Goal: Transaction & Acquisition: Book appointment/travel/reservation

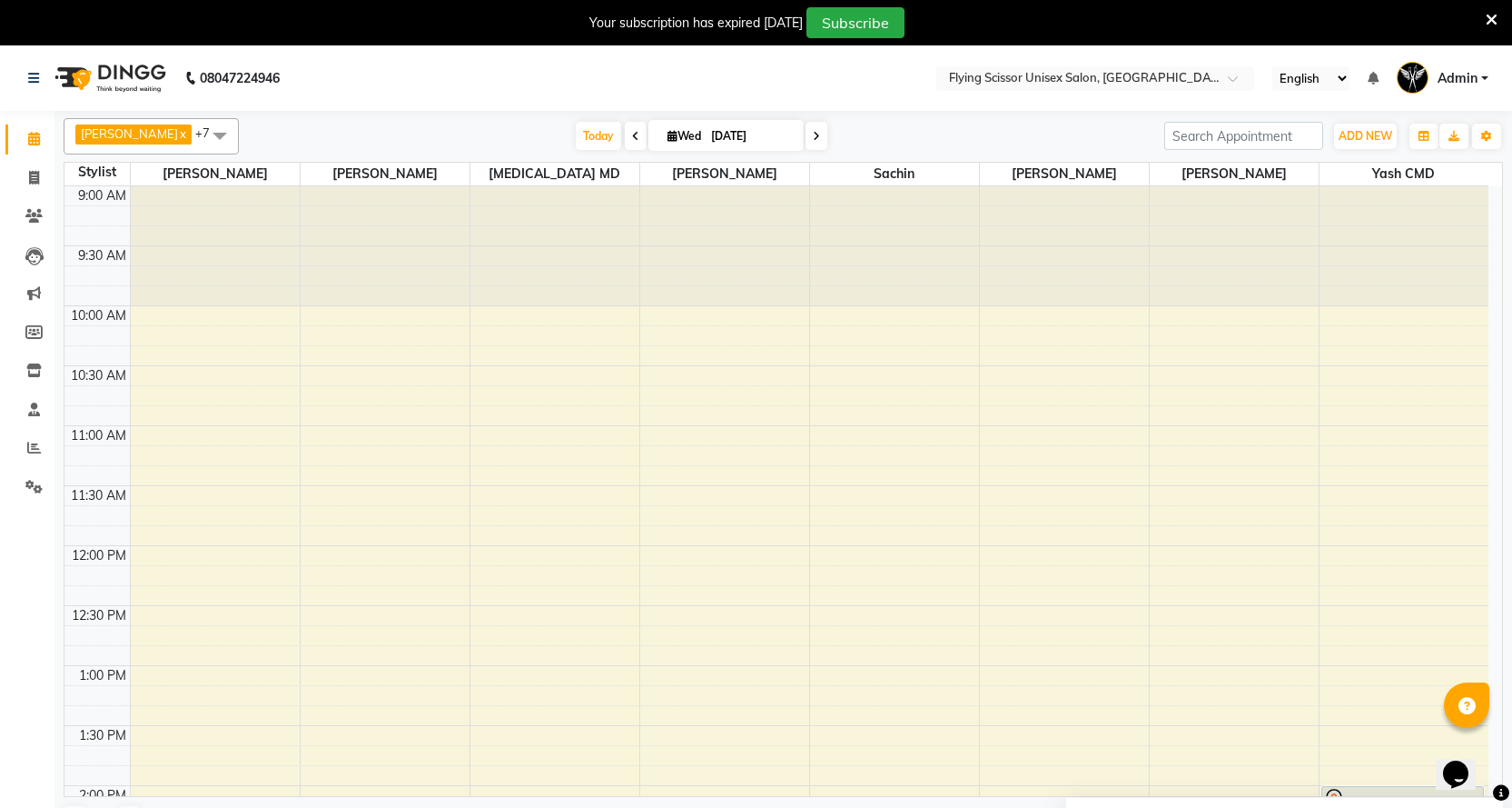
scroll to position [363, 0]
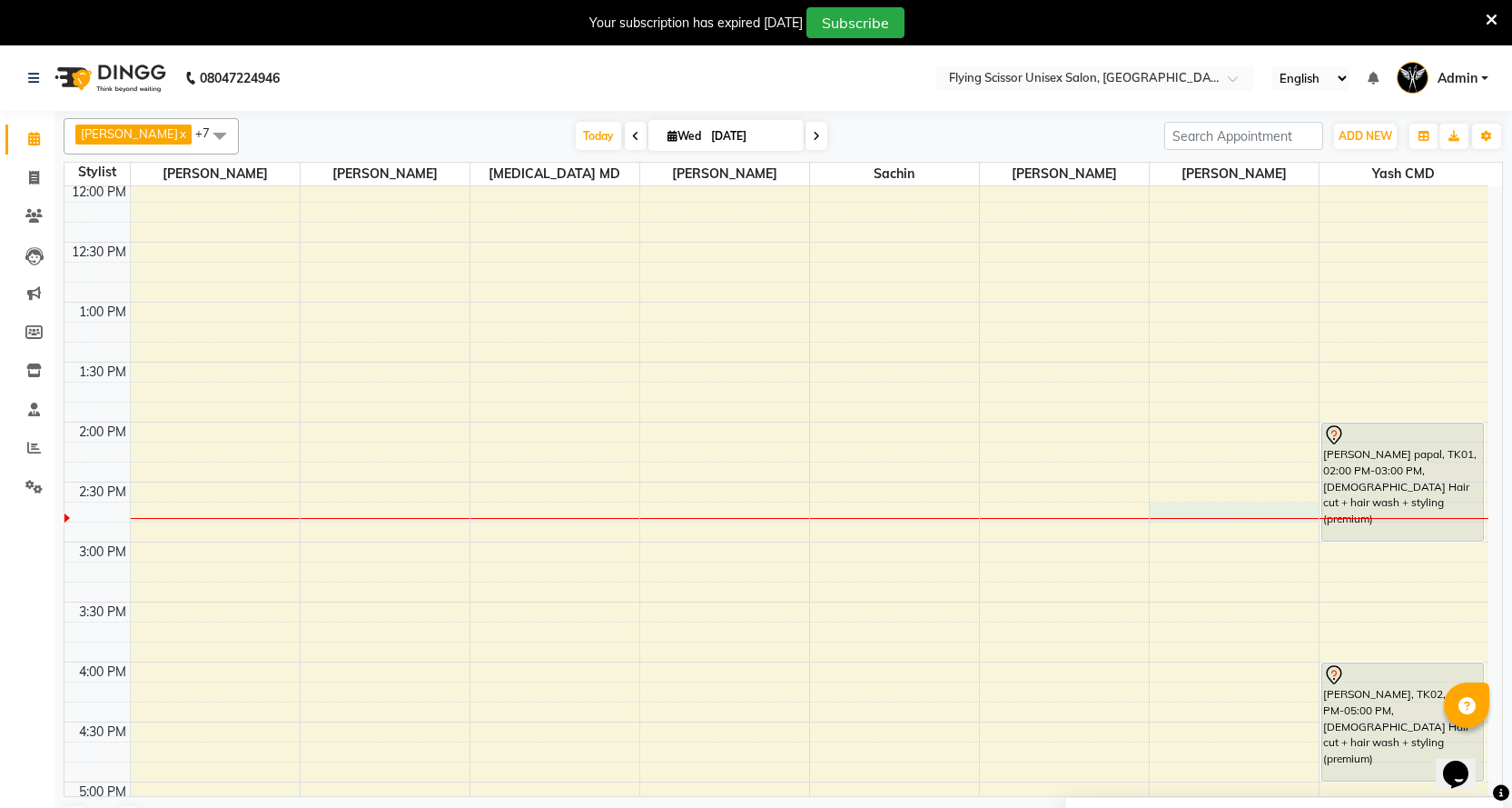
click at [1219, 503] on div "9:00 AM 9:30 AM 10:00 AM 10:30 AM 11:00 AM 11:30 AM 12:00 PM 12:30 PM 1:00 PM 1…" at bounding box center [777, 602] width 1424 height 1558
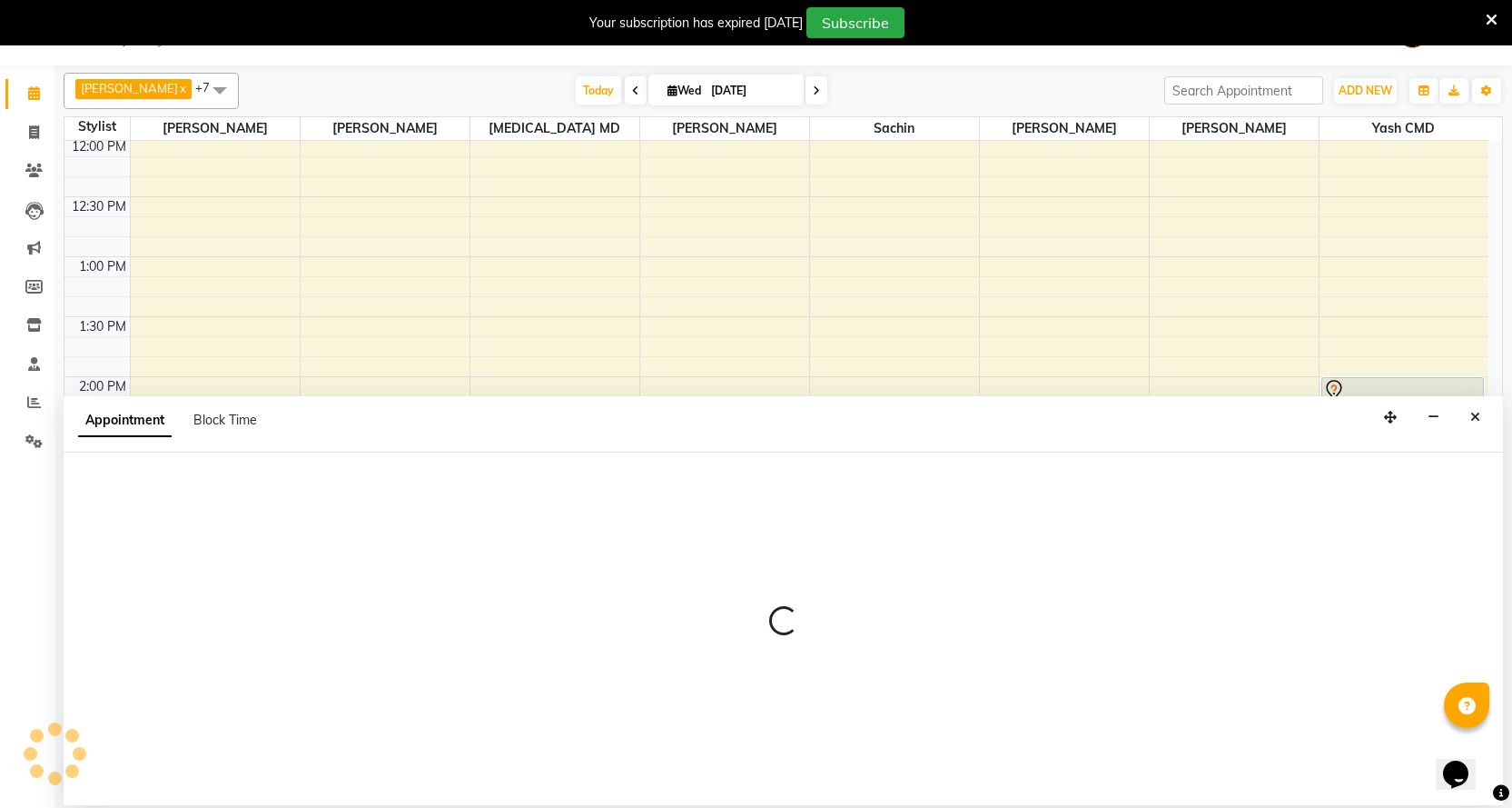
select select "10517"
select select "885"
select select "tentative"
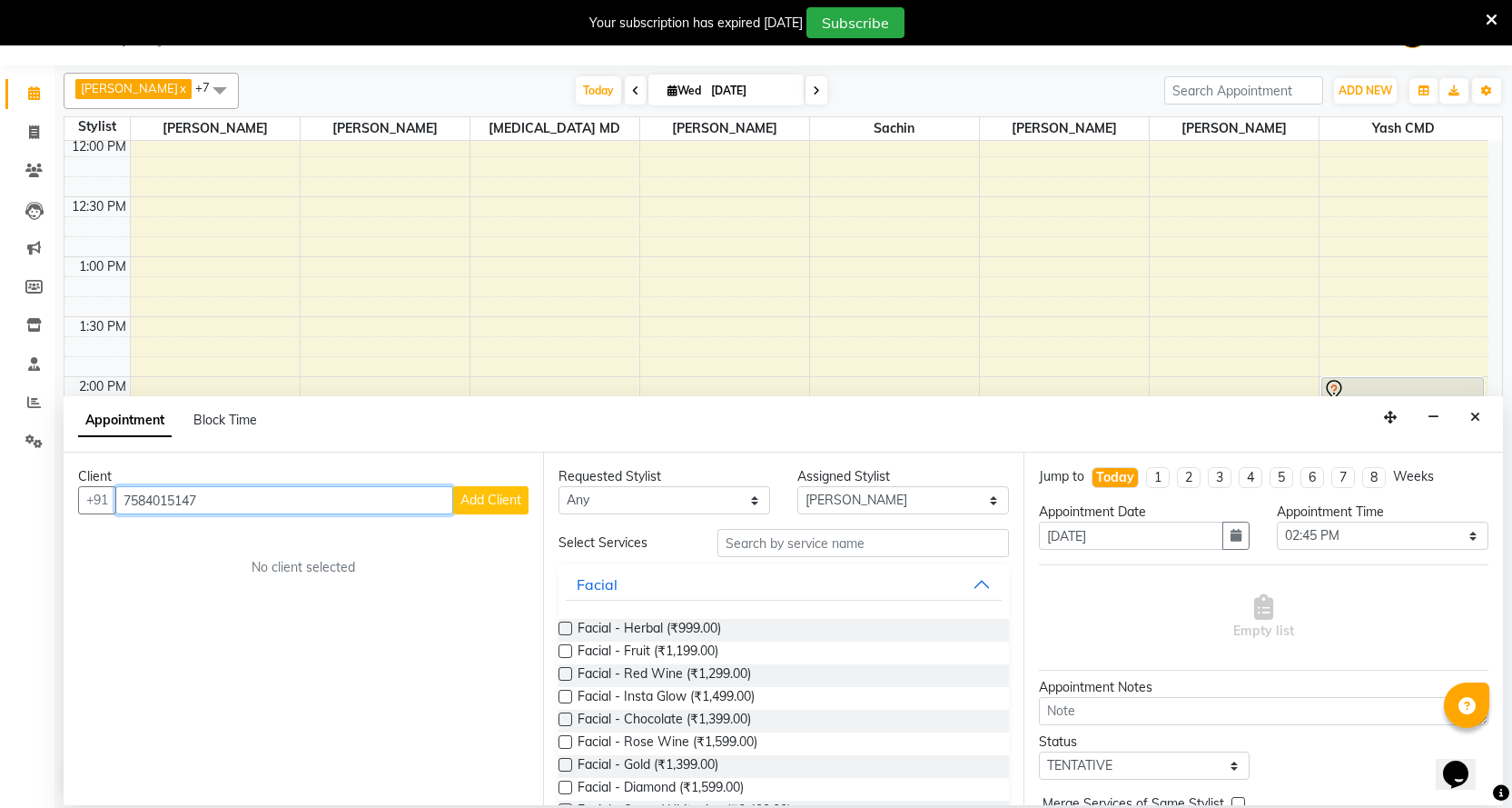
type input "7584015147"
click at [484, 493] on span "Add Client" at bounding box center [491, 499] width 61 height 16
select select "22"
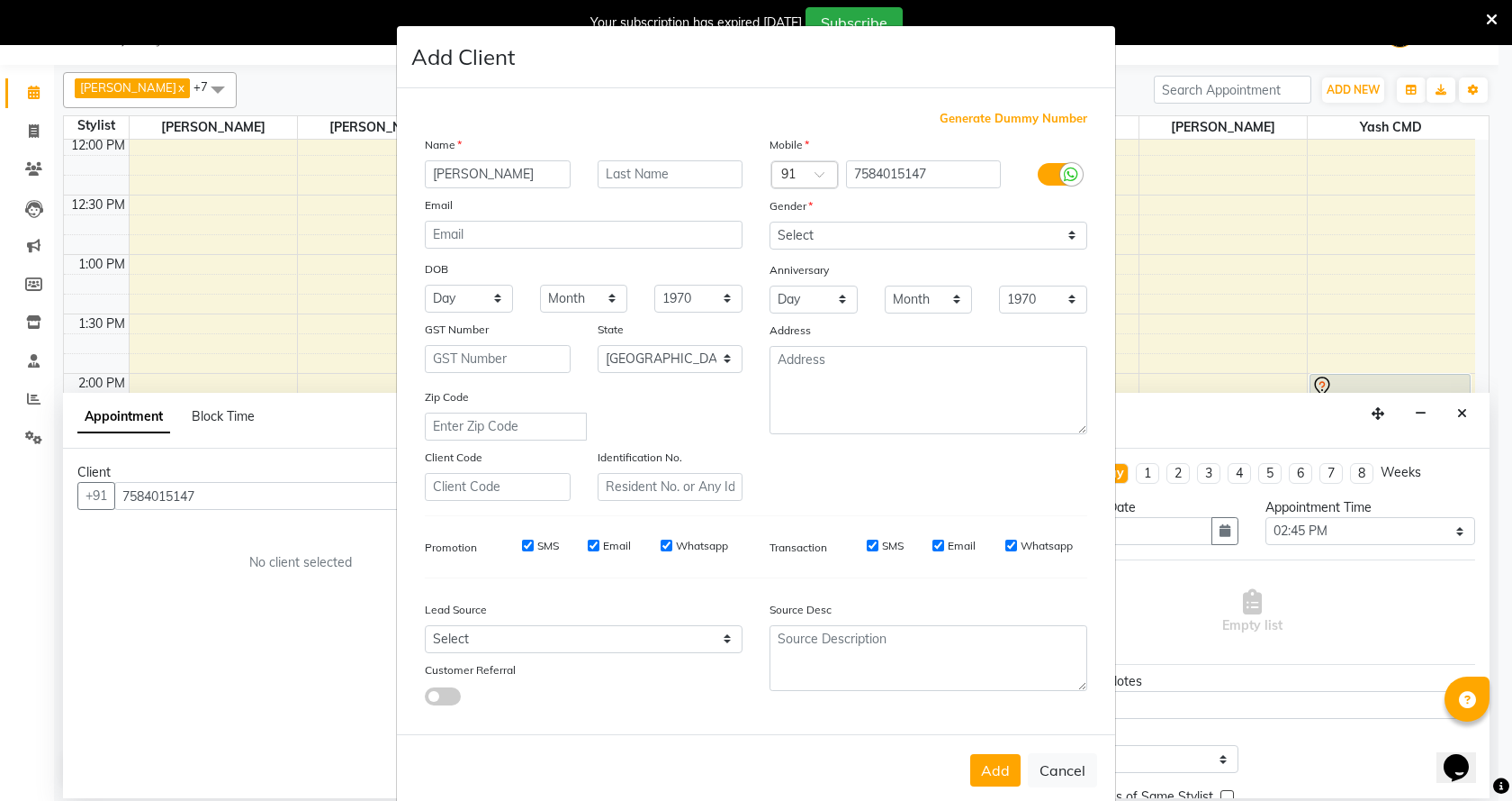
type input "[PERSON_NAME]"
click at [600, 169] on input "text" at bounding box center [670, 174] width 146 height 28
type input "chouidri"
drag, startPoint x: 803, startPoint y: 234, endPoint x: 810, endPoint y: 247, distance: 14.8
click at [803, 235] on select "Select [DEMOGRAPHIC_DATA] [DEMOGRAPHIC_DATA] Other Prefer Not To Say" at bounding box center [929, 235] width 318 height 28
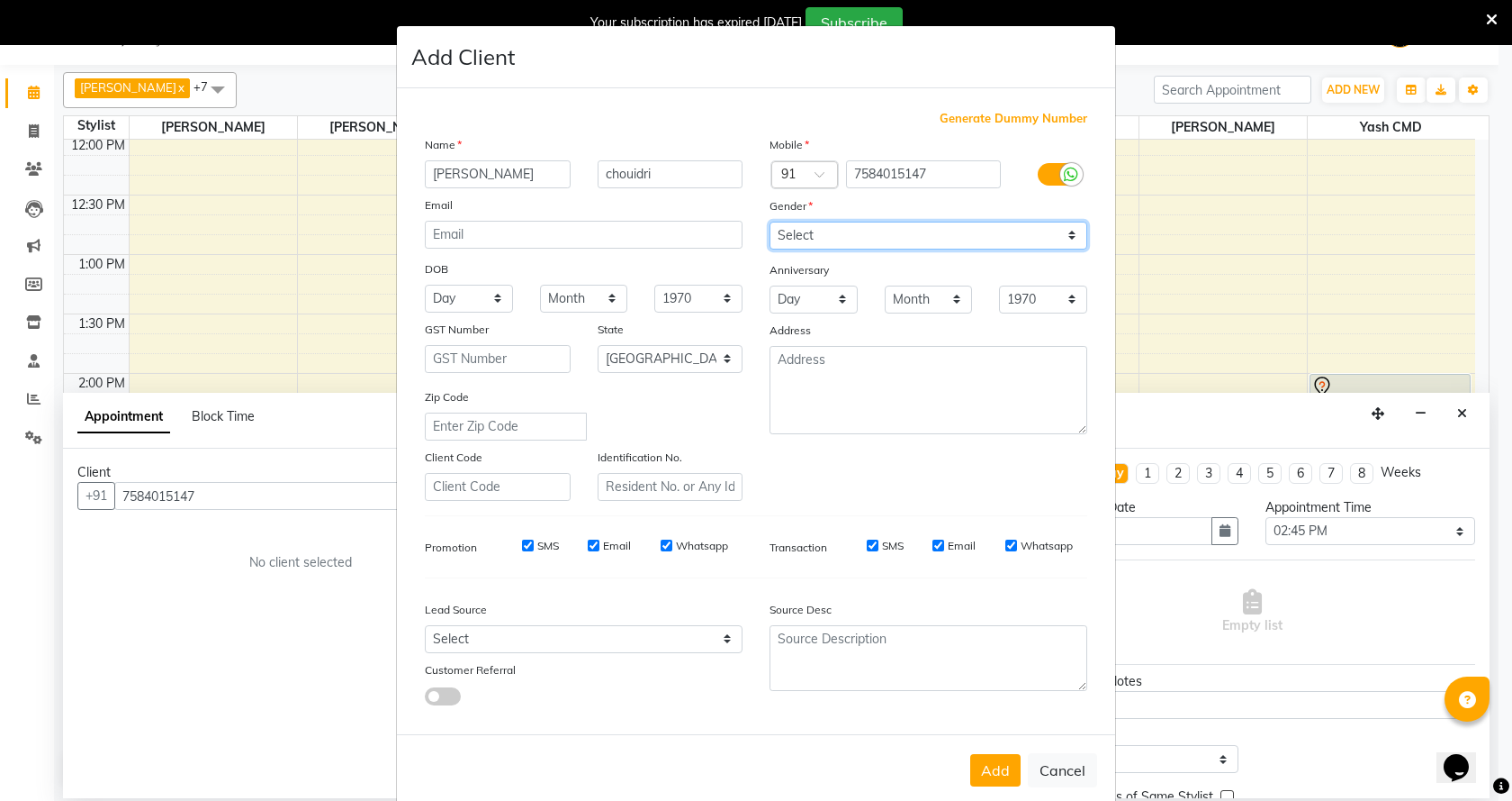
select select "[DEMOGRAPHIC_DATA]"
click at [770, 221] on select "Select [DEMOGRAPHIC_DATA] [DEMOGRAPHIC_DATA] Other Prefer Not To Say" at bounding box center [929, 235] width 318 height 28
click at [980, 763] on button "Add" at bounding box center [996, 769] width 50 height 33
select select
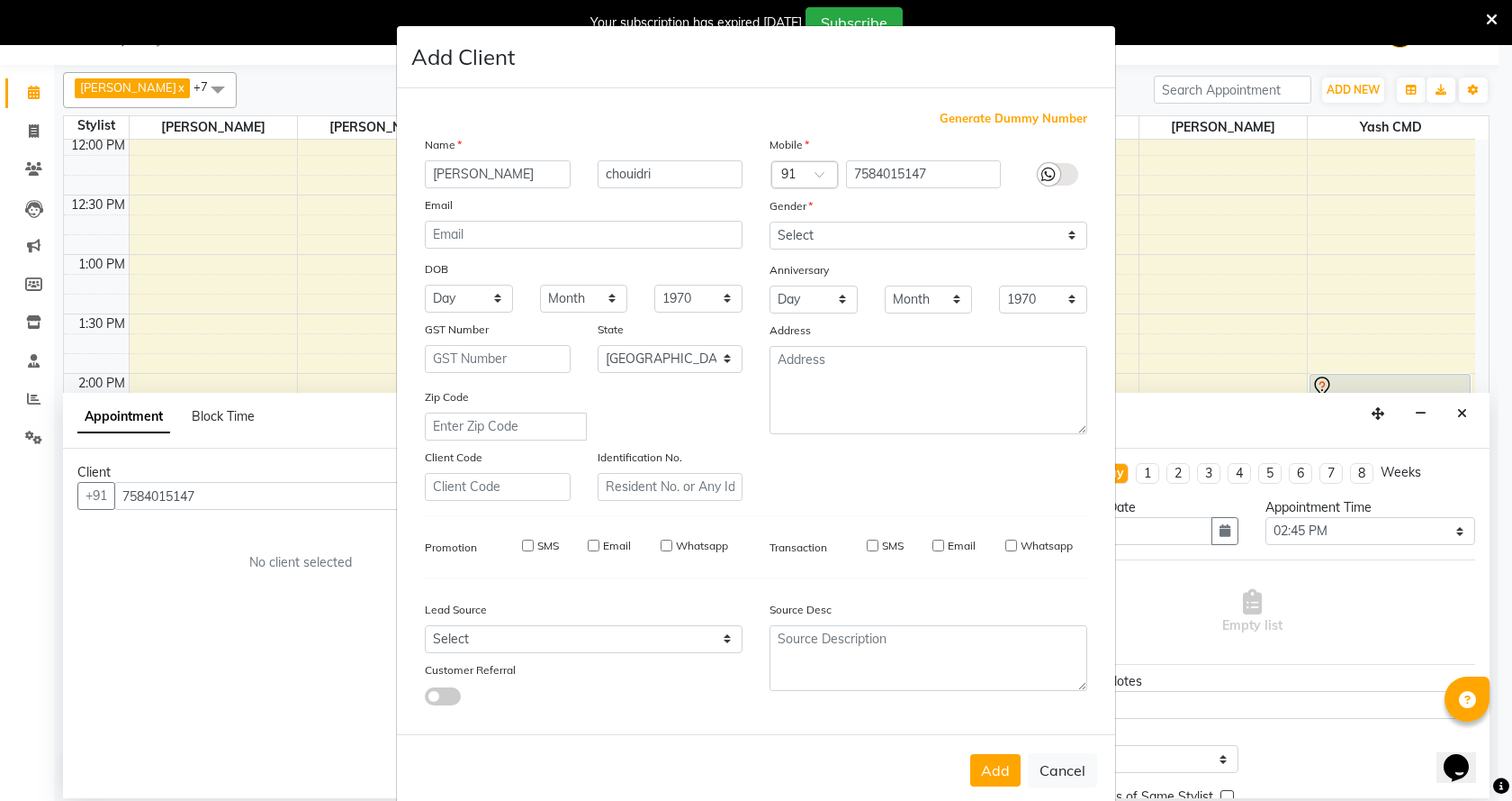
select select
select select "null"
select select
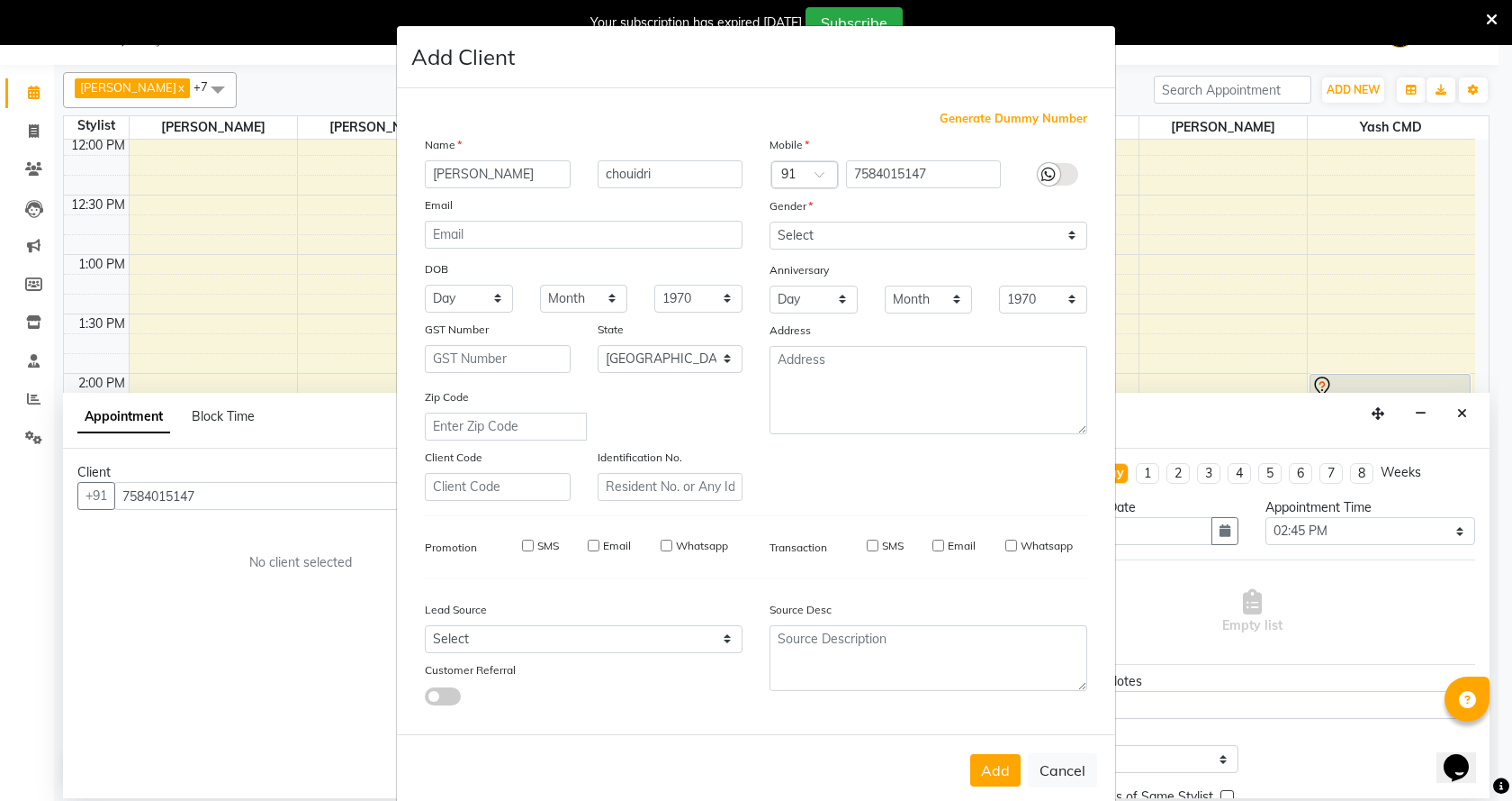
select select
checkbox input "false"
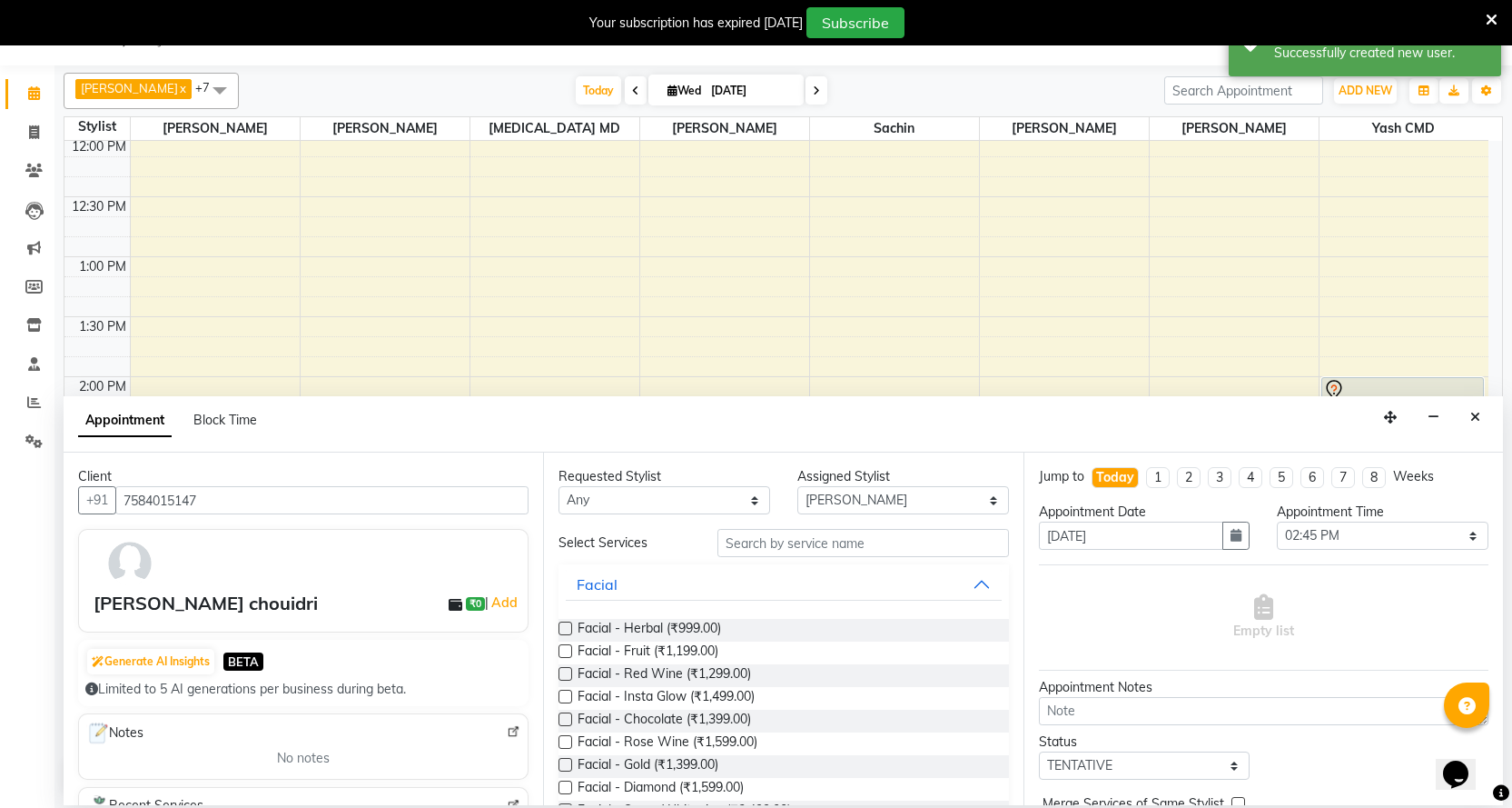
drag, startPoint x: 877, startPoint y: 523, endPoint x: 876, endPoint y: 539, distance: 16.0
click at [877, 533] on div "Requested Stylist Any Abhi B [PERSON_NAME] J [PERSON_NAME] [MEDICAL_DATA] MD [P…" at bounding box center [782, 629] width 479 height 353
click at [876, 542] on input "text" at bounding box center [863, 542] width 291 height 28
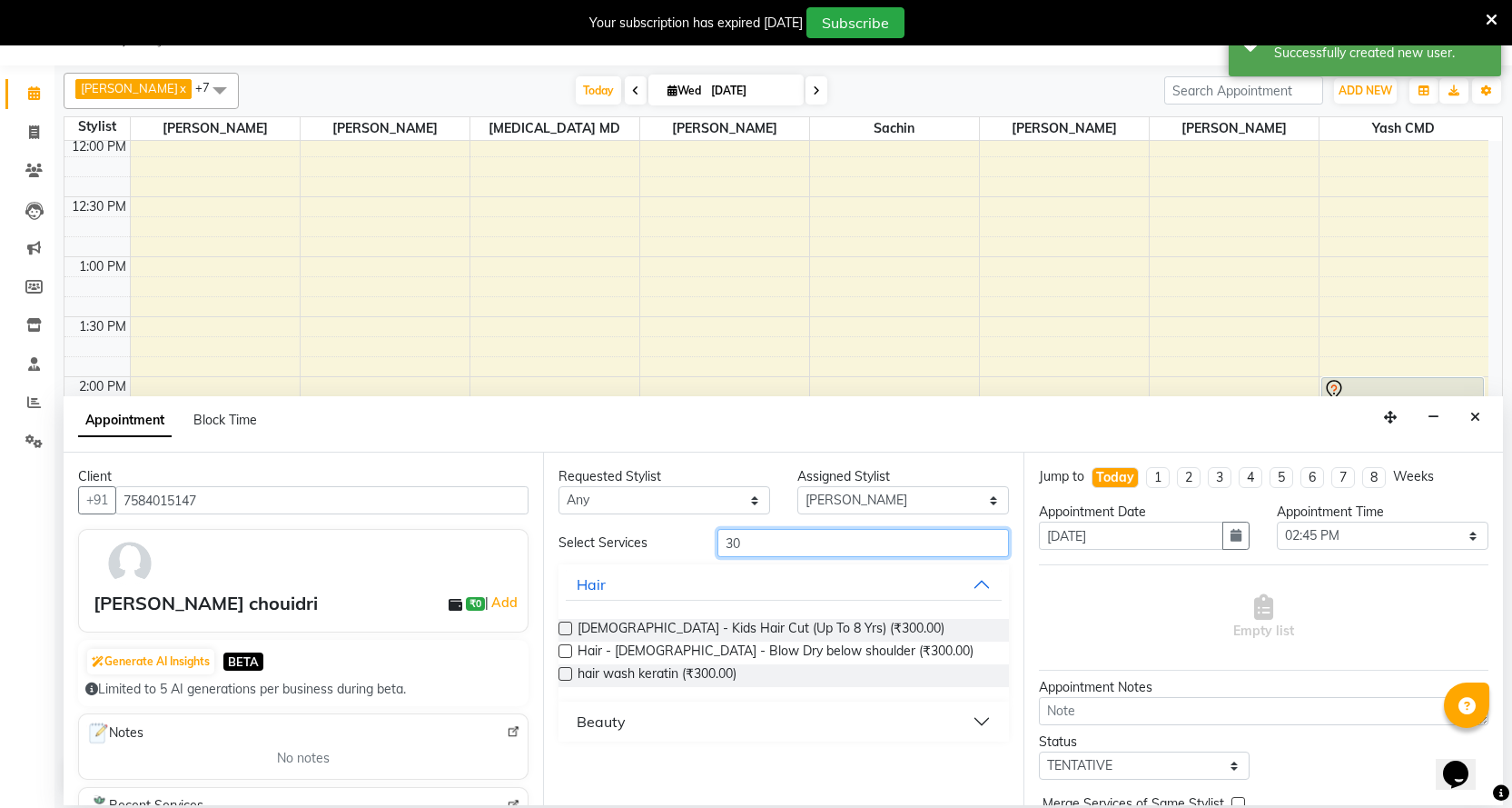
type input "30"
click at [574, 727] on button "Beauty" at bounding box center [783, 721] width 435 height 33
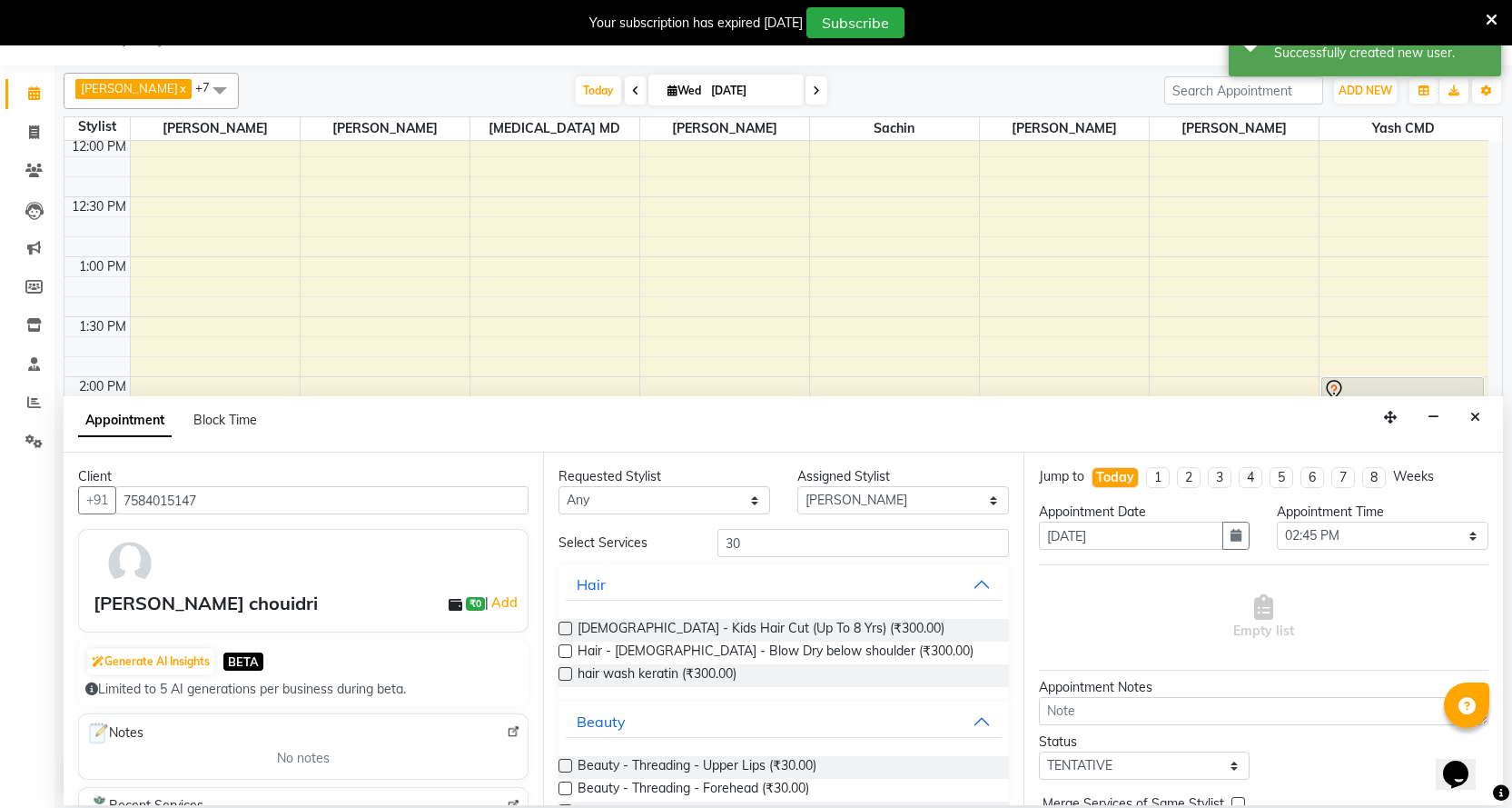
click at [586, 752] on div "Beauty - Threading - Upper Lips (₹30.00) Beauty - Threading - Forehead (₹30.00)…" at bounding box center [782, 790] width 449 height 98
click at [604, 760] on span "Beauty - Threading - Upper Lips (₹30.00)" at bounding box center [697, 767] width 239 height 23
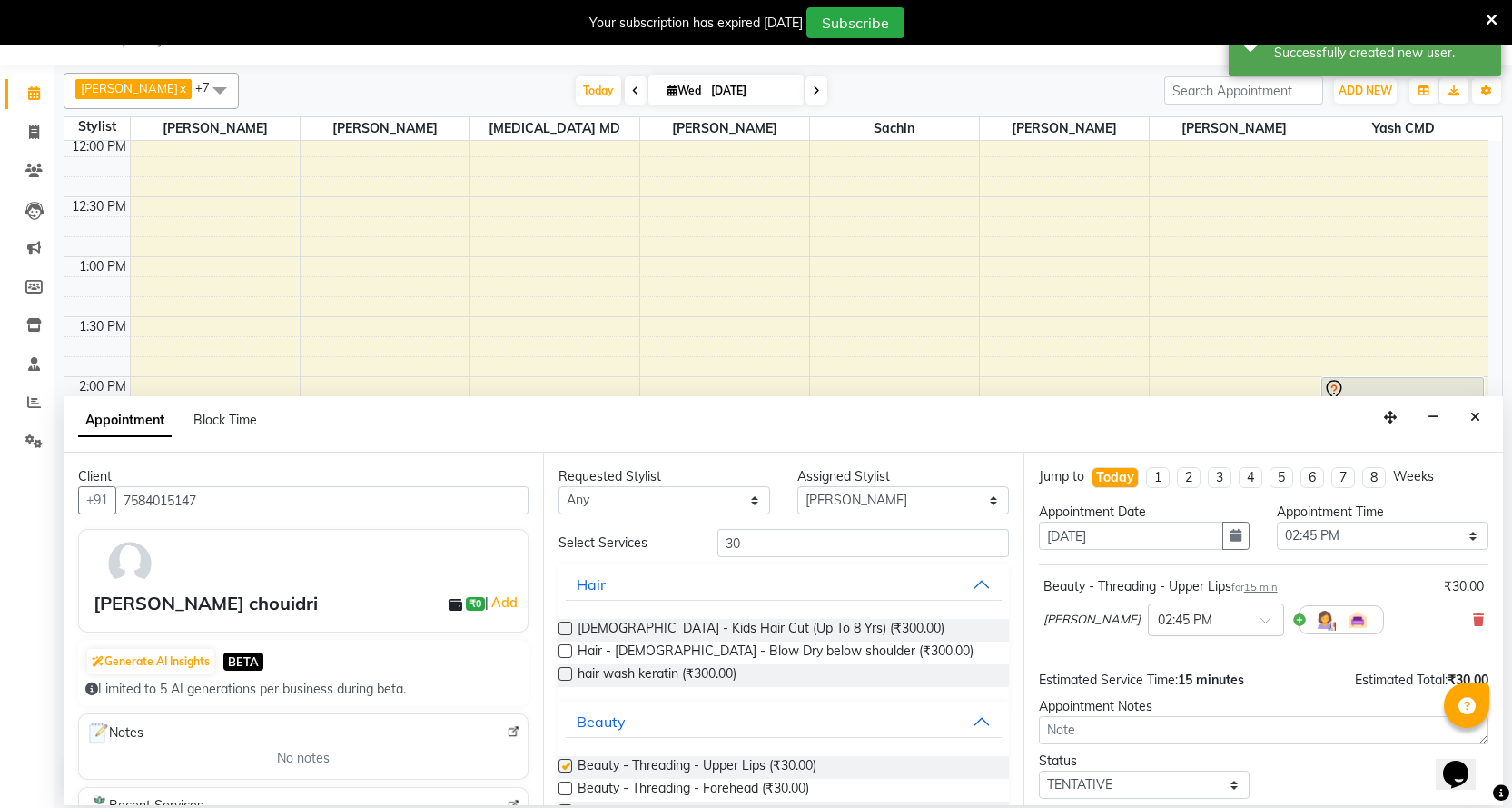
checkbox input "false"
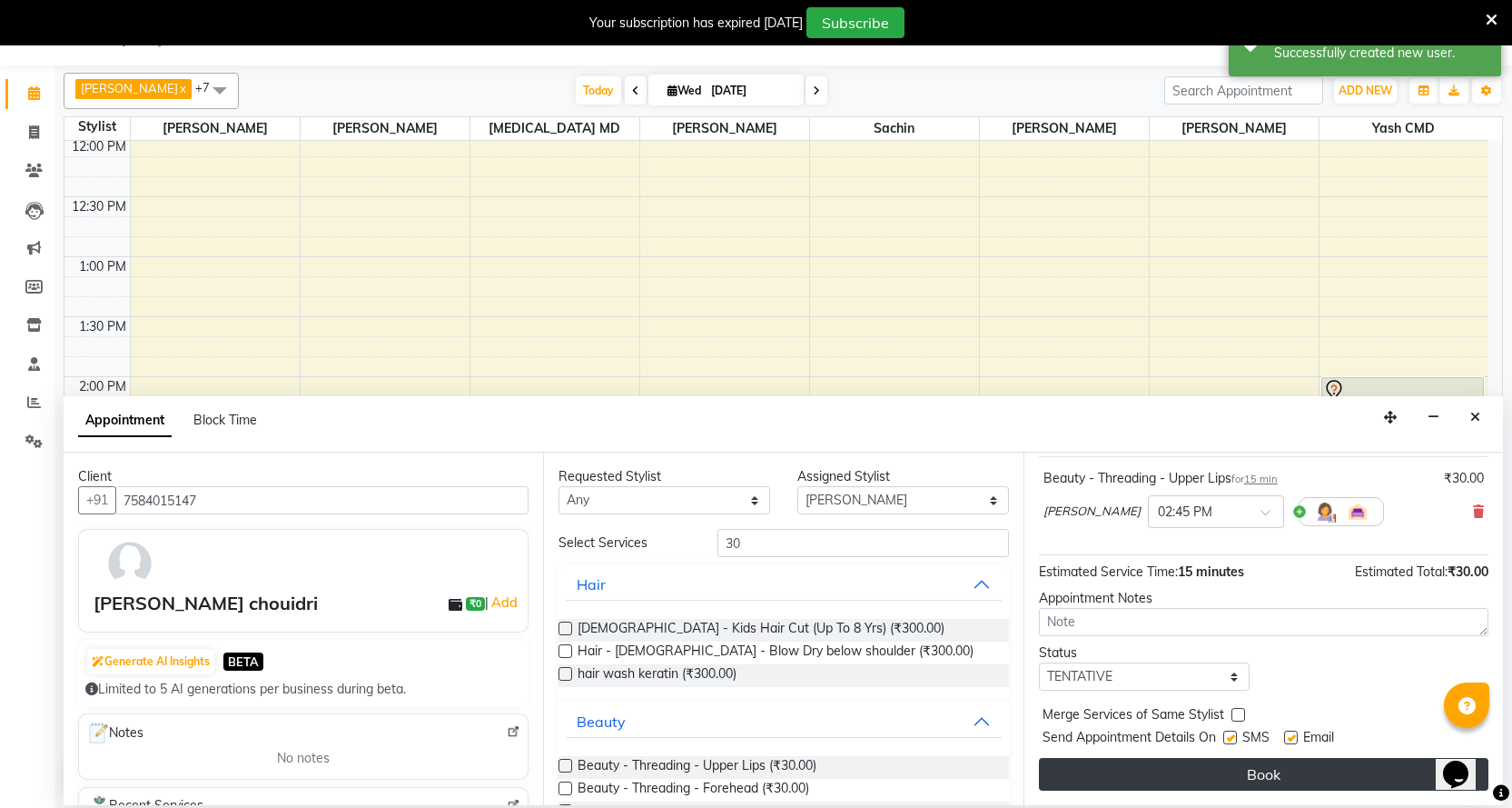
click at [1130, 765] on button "Book" at bounding box center [1263, 773] width 449 height 33
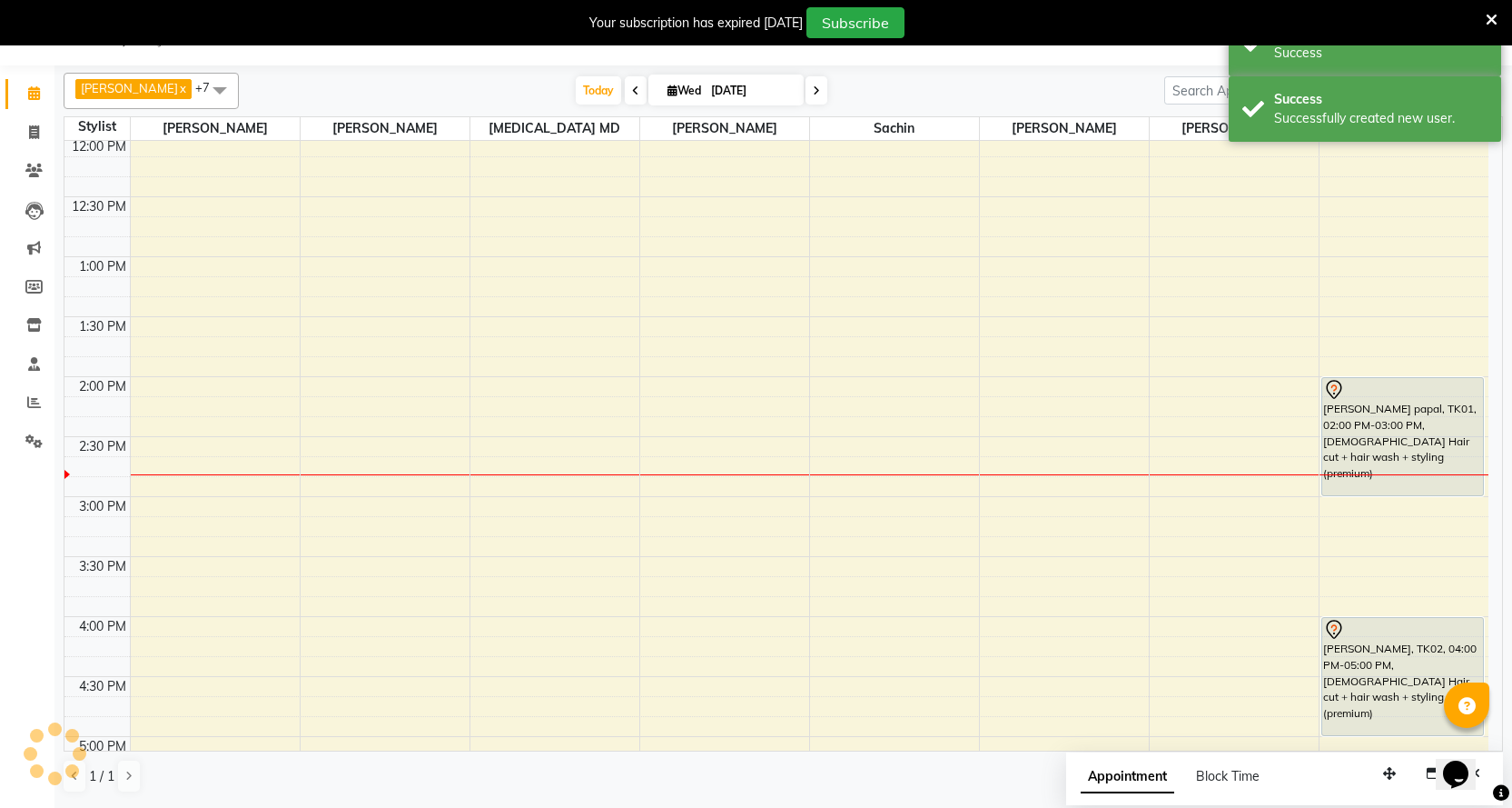
scroll to position [0, 0]
